Goal: Navigation & Orientation: Find specific page/section

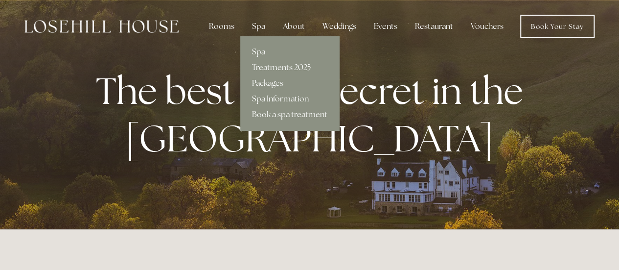
click at [254, 28] on div "Spa" at bounding box center [258, 27] width 29 height 20
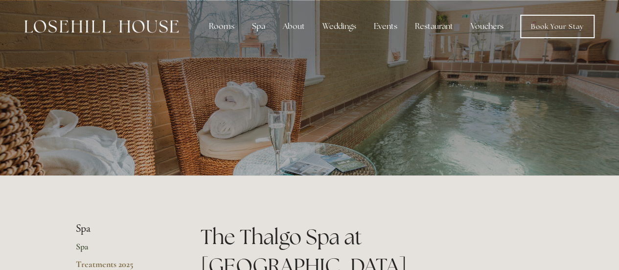
click at [153, 28] on img at bounding box center [101, 26] width 154 height 13
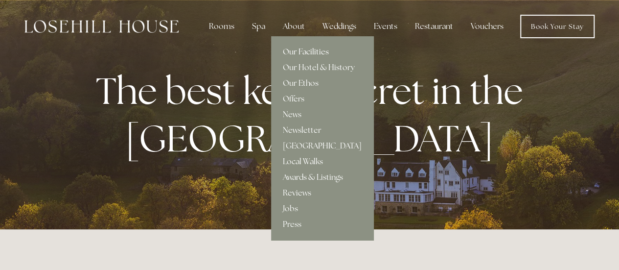
click at [312, 51] on link "Our Facilities" at bounding box center [322, 52] width 102 height 16
